Goal: Information Seeking & Learning: Learn about a topic

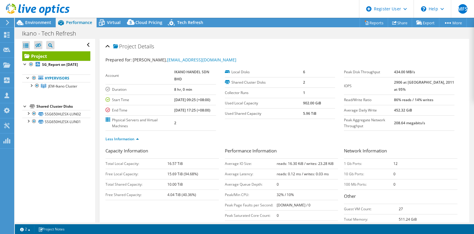
select select "USD"
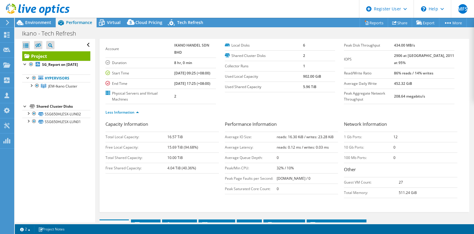
click at [35, 6] on icon at bounding box center [38, 10] width 64 height 12
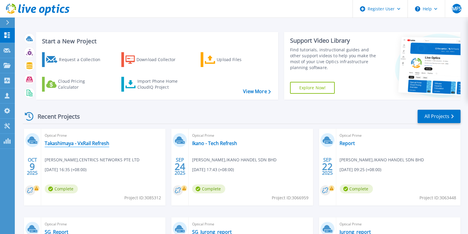
click at [89, 144] on link "Takashimaya - VxRail Refresh" at bounding box center [77, 143] width 65 height 6
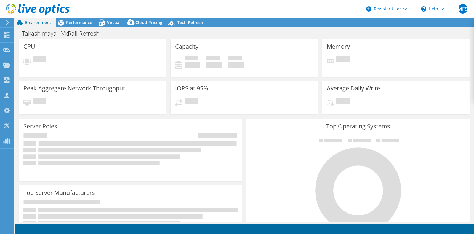
select select "USD"
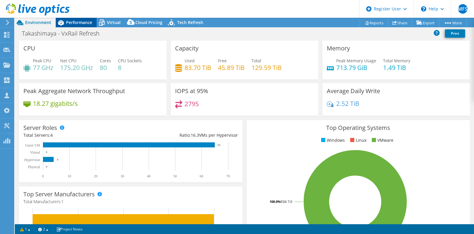
click at [78, 25] on div "Performance" at bounding box center [76, 22] width 41 height 9
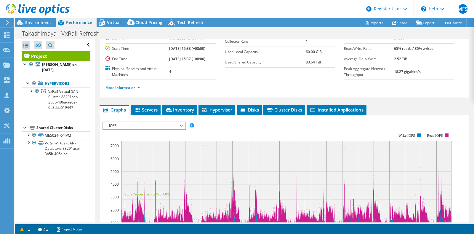
scroll to position [51, 0]
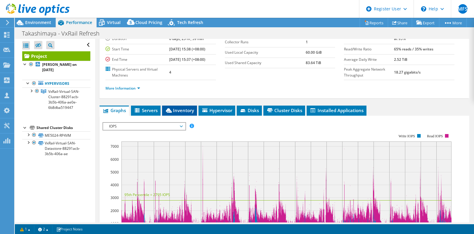
click at [177, 107] on span "Inventory" at bounding box center [179, 110] width 29 height 6
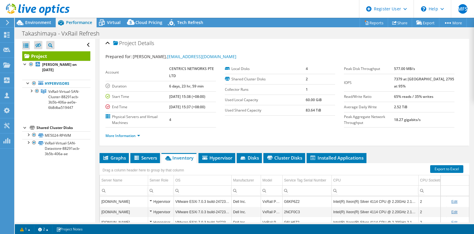
scroll to position [0, 0]
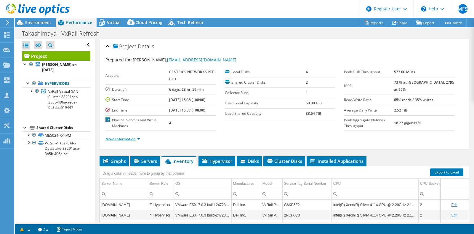
click at [129, 139] on link "More Information" at bounding box center [122, 138] width 35 height 5
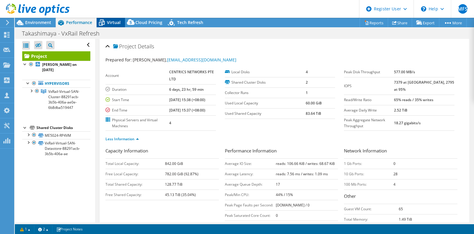
click at [111, 23] on span "Virtual" at bounding box center [114, 23] width 14 height 6
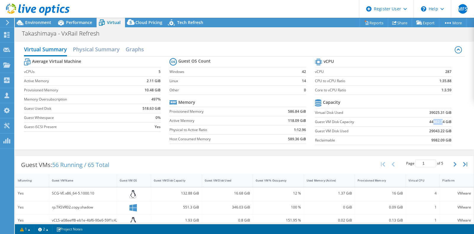
drag, startPoint x: 428, startPoint y: 120, endPoint x: 436, endPoint y: 120, distance: 8.0
click at [436, 120] on b "44462.74 GiB" at bounding box center [440, 122] width 22 height 6
click at [78, 26] on div "Performance" at bounding box center [76, 22] width 41 height 9
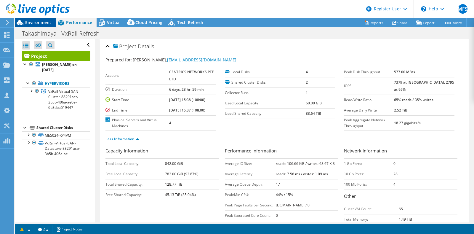
click at [49, 21] on span "Environment" at bounding box center [38, 23] width 26 height 6
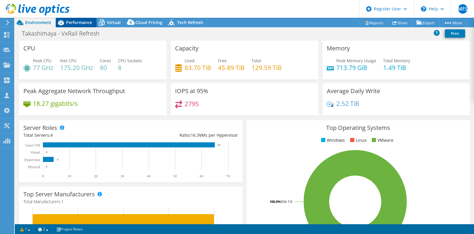
click at [80, 20] on span "Performance" at bounding box center [79, 23] width 26 height 6
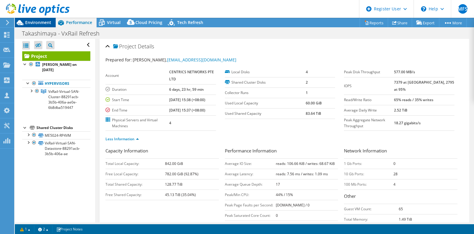
click at [38, 21] on span "Environment" at bounding box center [38, 23] width 26 height 6
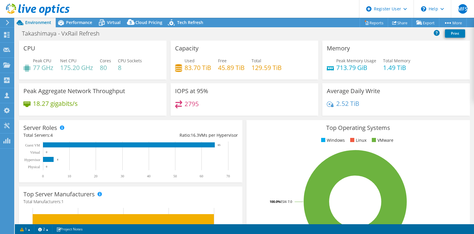
click at [262, 80] on div "Capacity Used 83.70 TiB Free 45.89 TiB Total 129.59 TiB" at bounding box center [244, 62] width 152 height 43
